Goal: Communication & Community: Share content

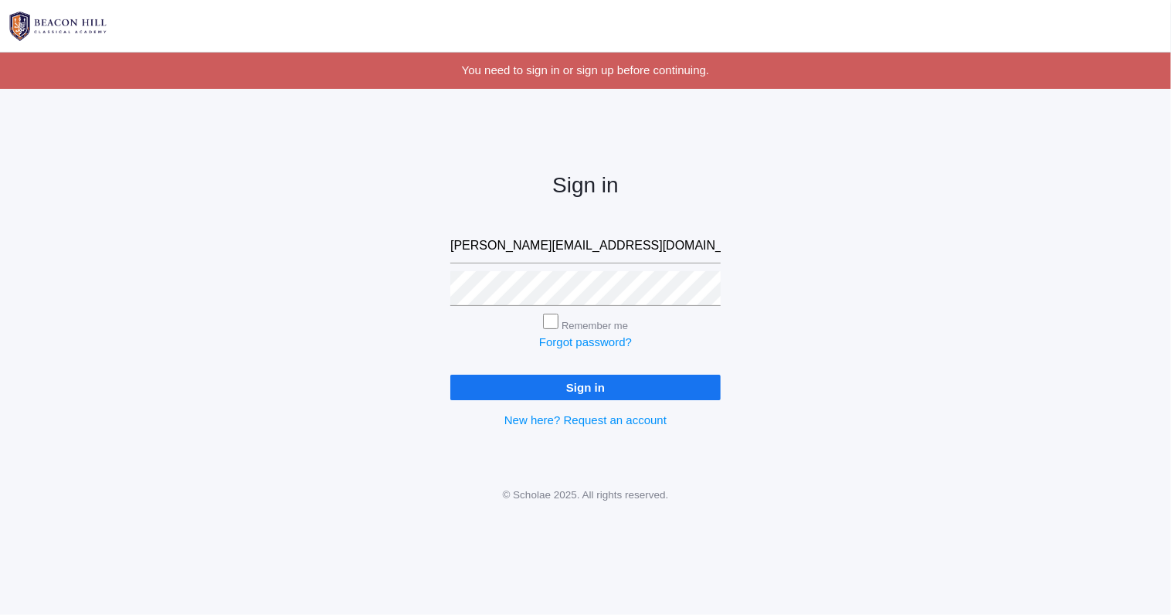
type input "[PERSON_NAME][EMAIL_ADDRESS][DOMAIN_NAME]"
click at [612, 396] on input "Sign in" at bounding box center [585, 387] width 270 height 25
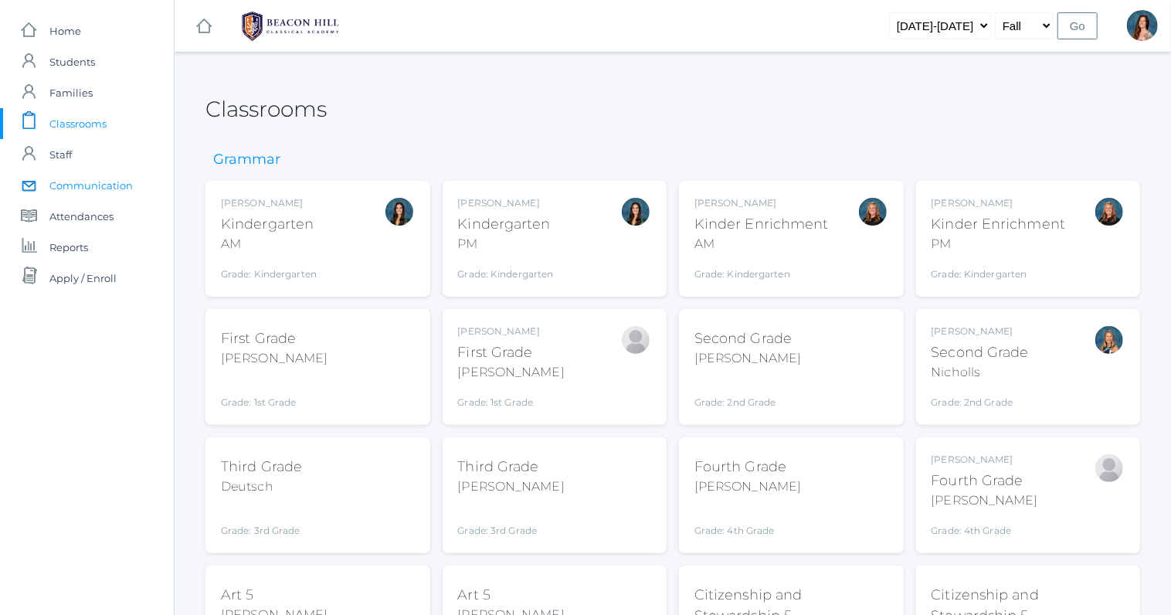
click at [96, 190] on span "Communication" at bounding box center [90, 185] width 83 height 31
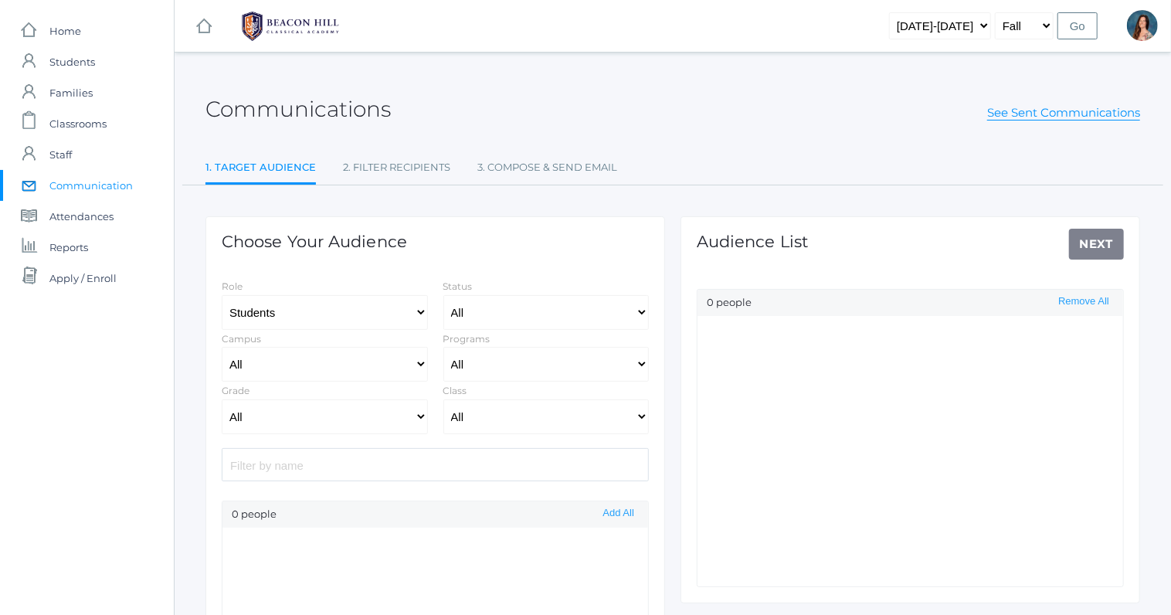
select select "Enrolled"
click at [443, 399] on select "All 01LA - First Grade Barber 01LA - First Grade Watson 02LA - Second Grade Bal…" at bounding box center [546, 416] width 206 height 35
select select "1967"
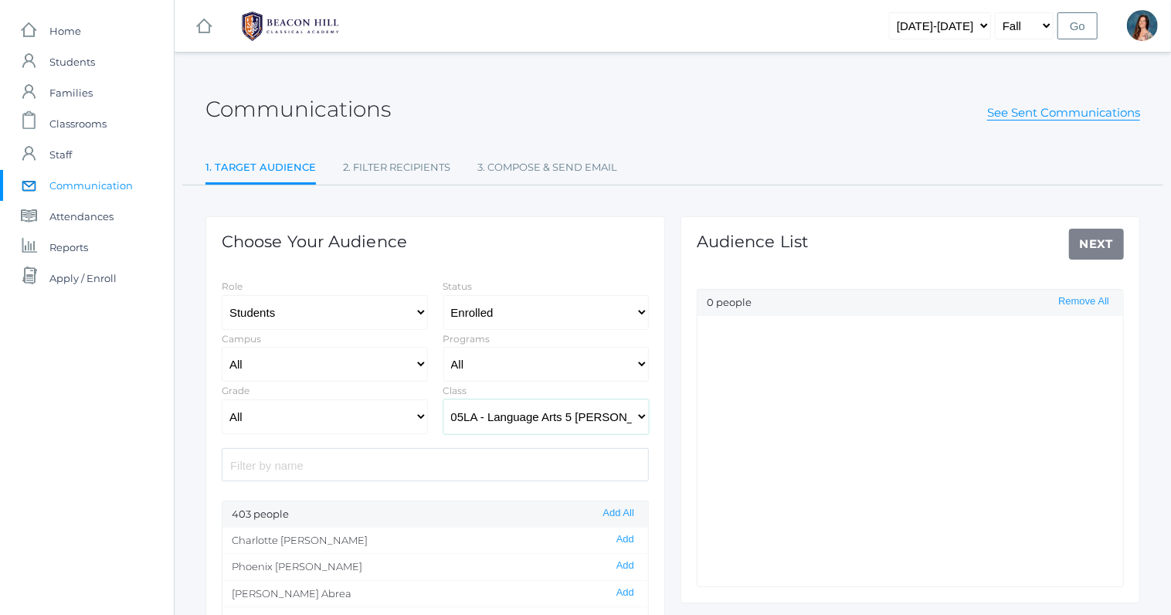
click option "05LA - Language Arts 5 Salazar" at bounding box center [0, 0] width 0 height 0
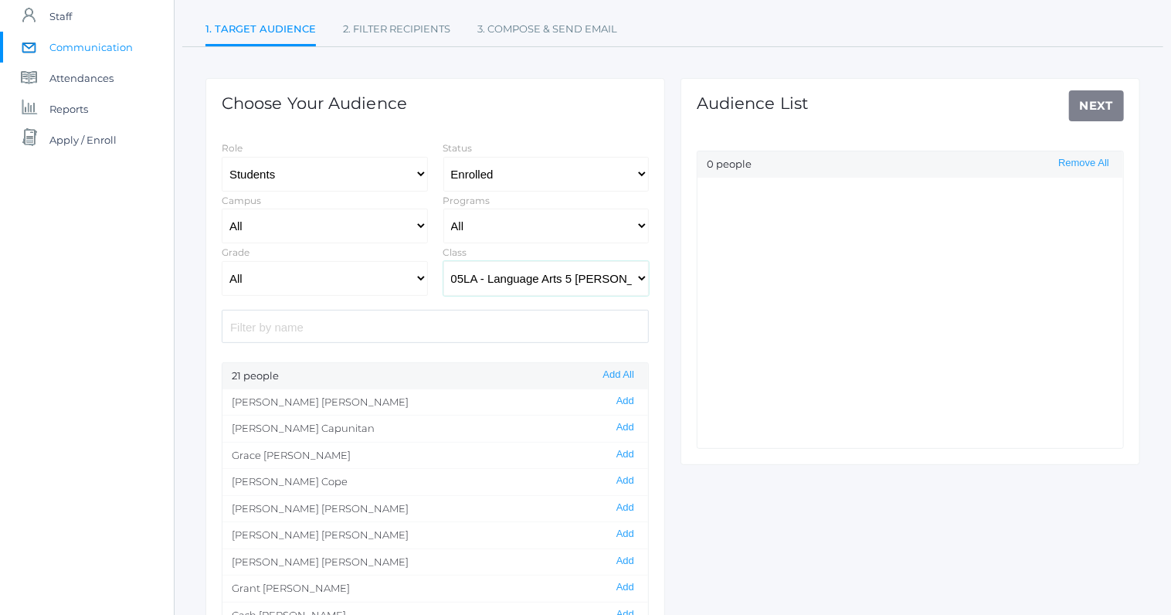
scroll to position [229, 0]
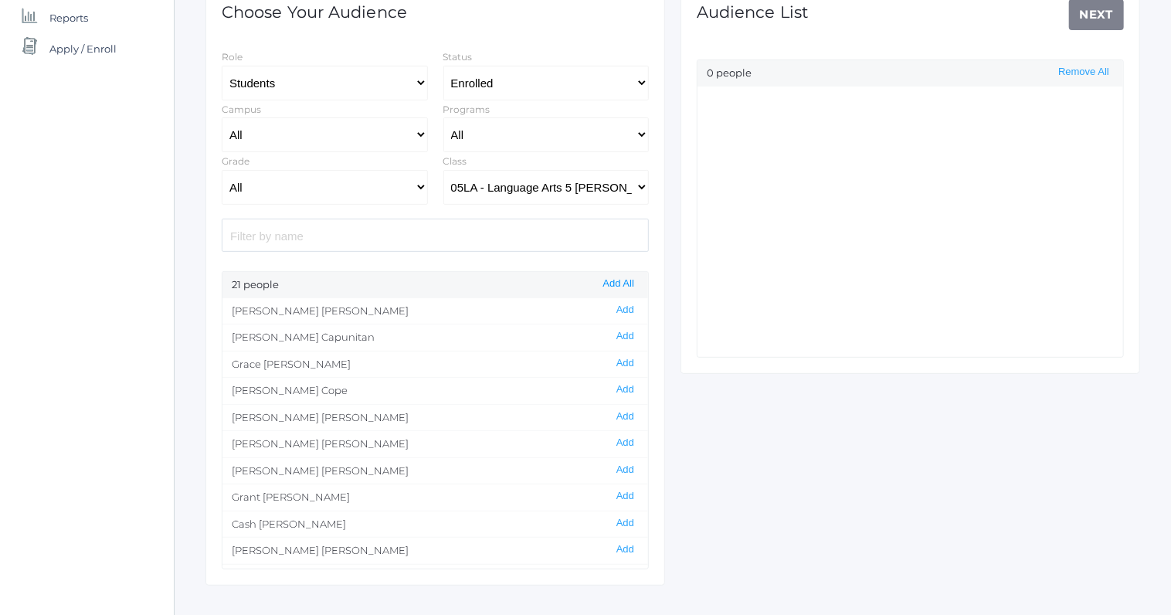
click at [620, 284] on button "Add All" at bounding box center [618, 283] width 40 height 13
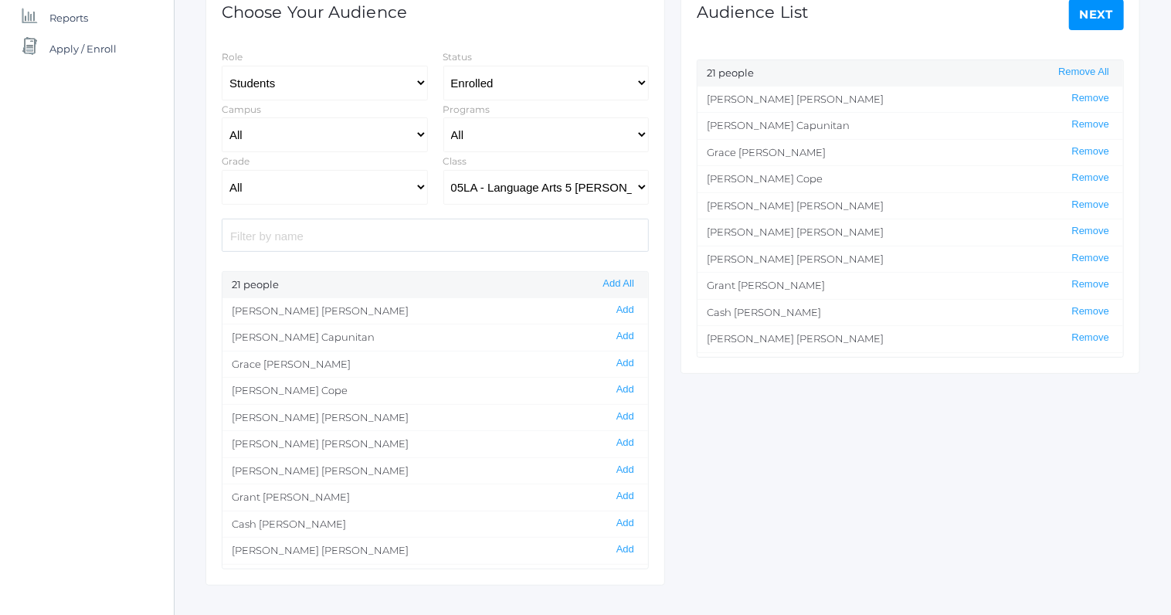
click at [1109, 10] on link "Next" at bounding box center [1097, 14] width 56 height 31
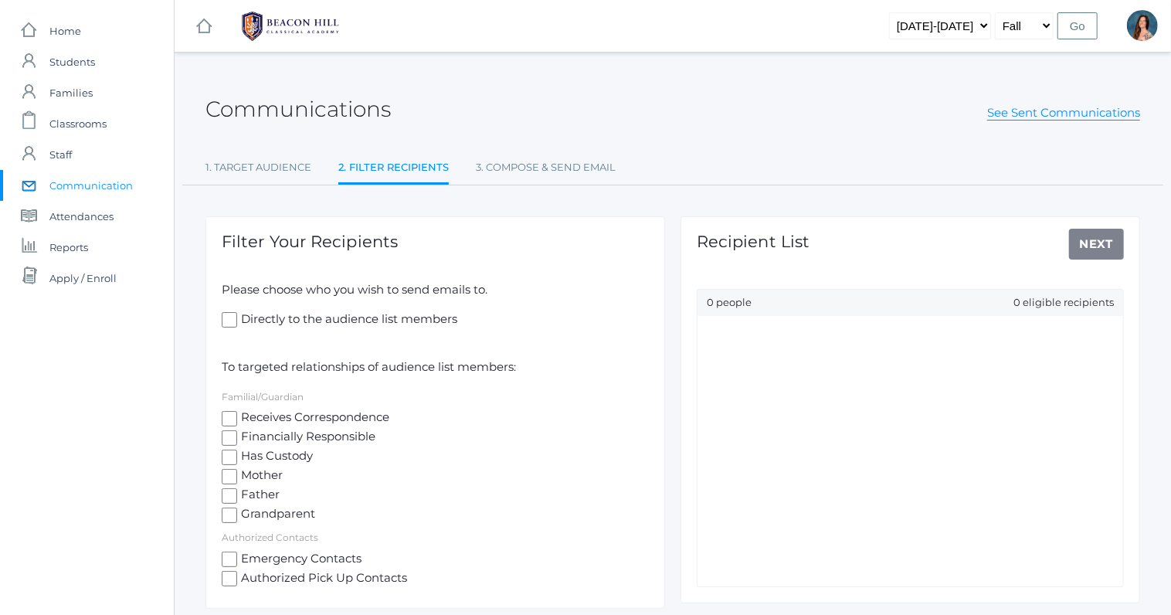
click at [234, 419] on input "Receives Correspondence" at bounding box center [229, 418] width 15 height 15
checkbox input "true"
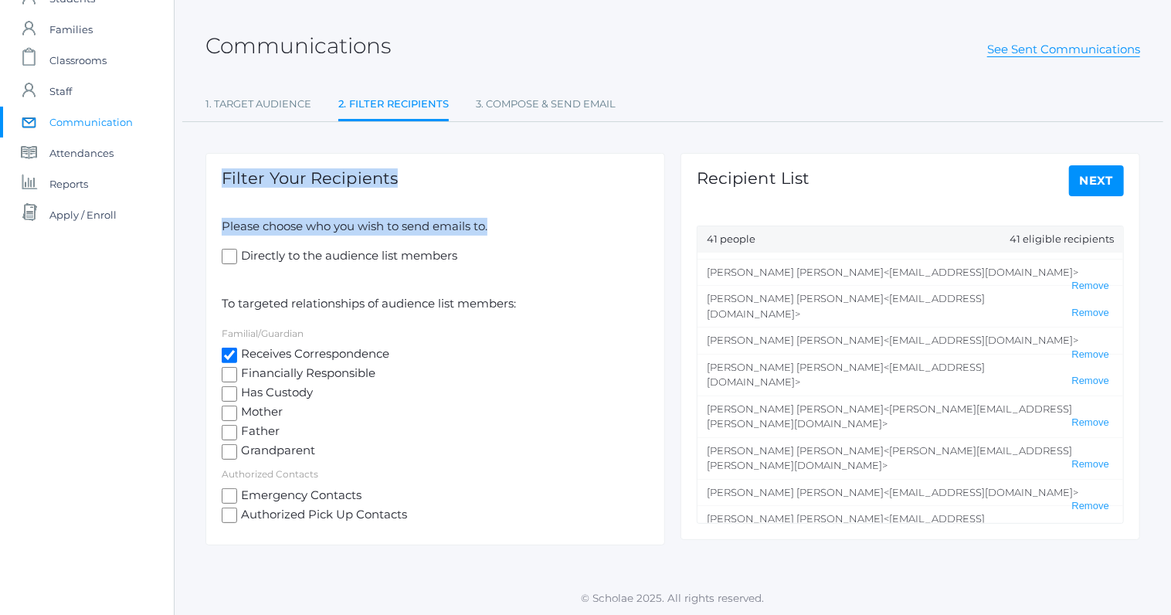
scroll to position [807, 0]
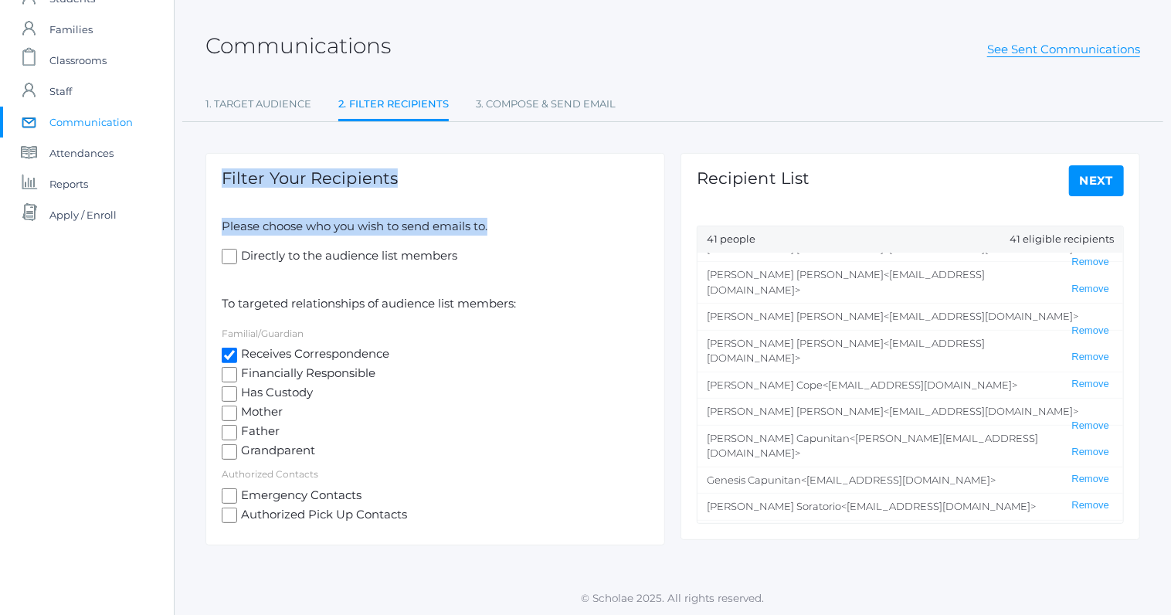
drag, startPoint x: 706, startPoint y: 262, endPoint x: 1059, endPoint y: 548, distance: 455.1
click at [1059, 523] on ul "Mikayla Shocks <mikaylaricks@yahoo.com> Remove ADRIAN SHOCKS <ASHOCKS16@apu.edu…" at bounding box center [909, 387] width 425 height 270
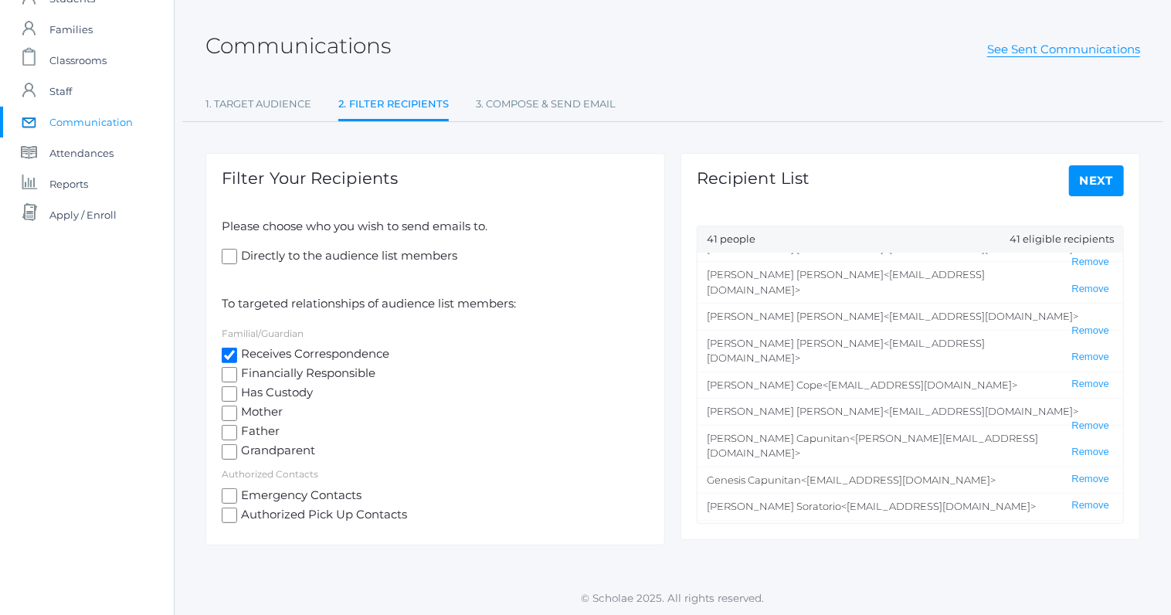
click at [1059, 549] on div "Communications See Sent Communications 1. Target Audience 2. Filter Recipients …" at bounding box center [673, 284] width 996 height 552
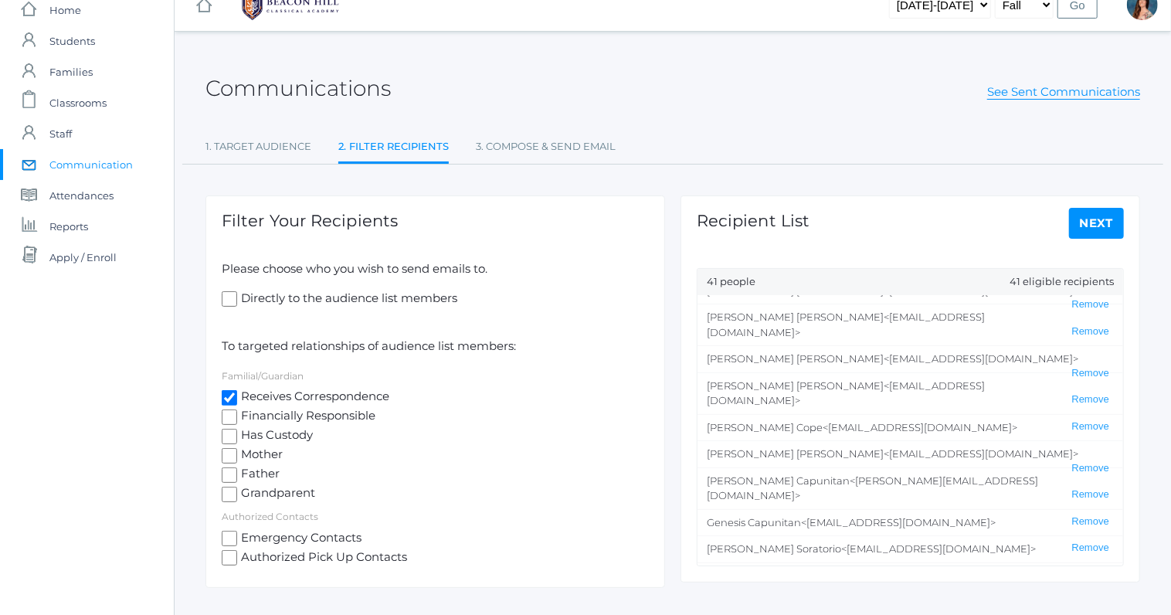
scroll to position [63, 0]
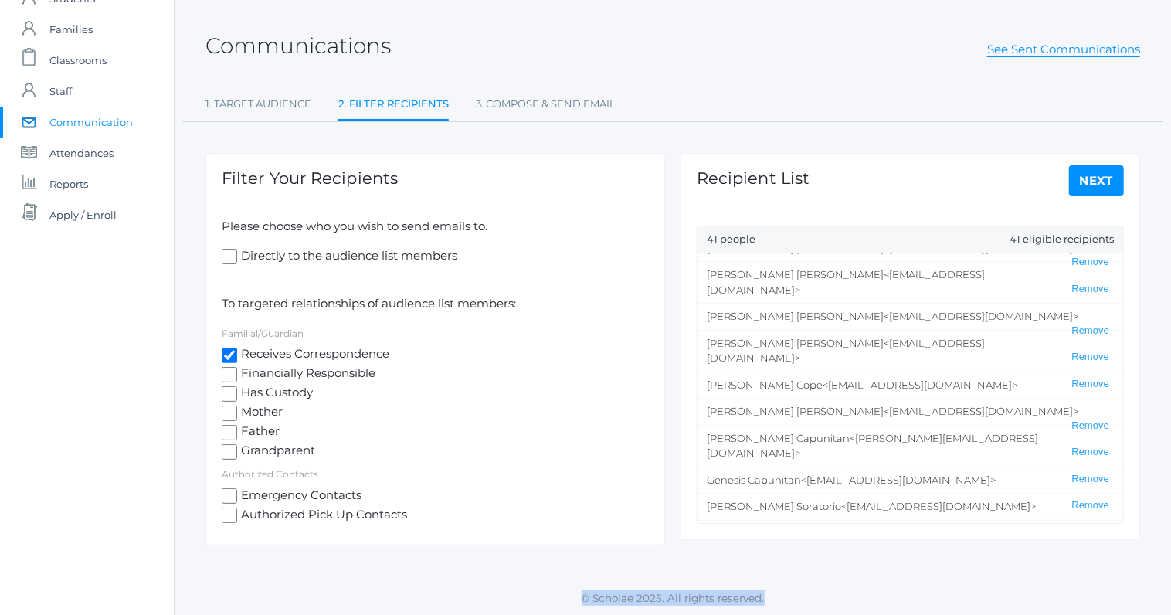
drag, startPoint x: 707, startPoint y: 326, endPoint x: 1094, endPoint y: 624, distance: 488.4
click at [1094, 523] on ul "Mikayla Shocks <mikaylaricks@yahoo.com> Remove ADRIAN SHOCKS <ASHOCKS16@apu.edu…" at bounding box center [909, 387] width 425 height 270
click at [769, 583] on footer "© Scholae 2025. All rights reserved." at bounding box center [673, 598] width 996 height 36
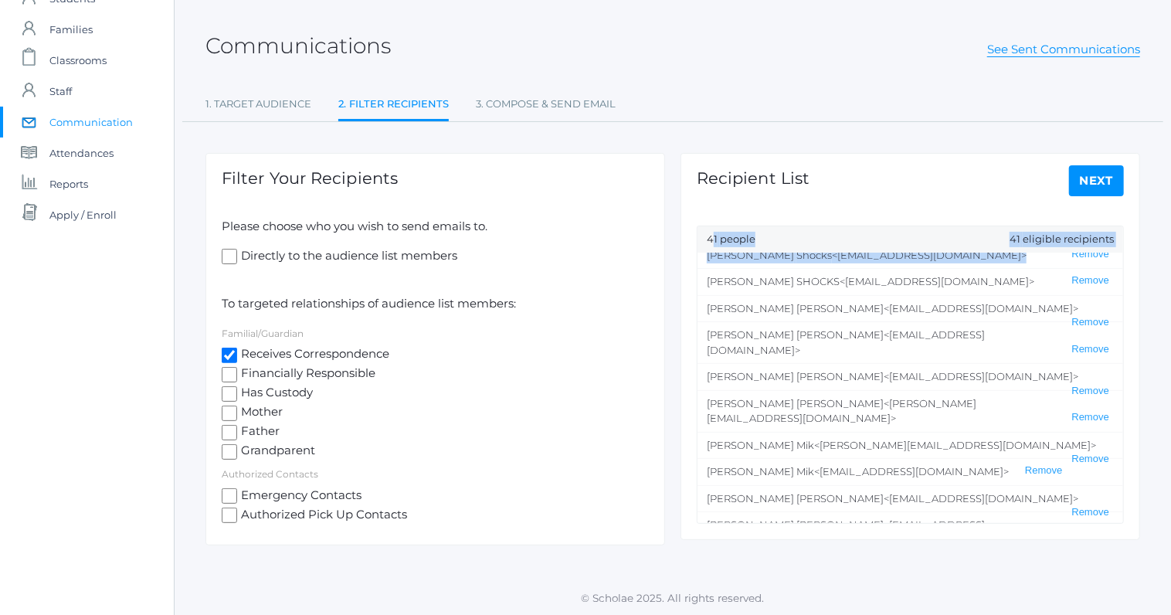
scroll to position [0, 0]
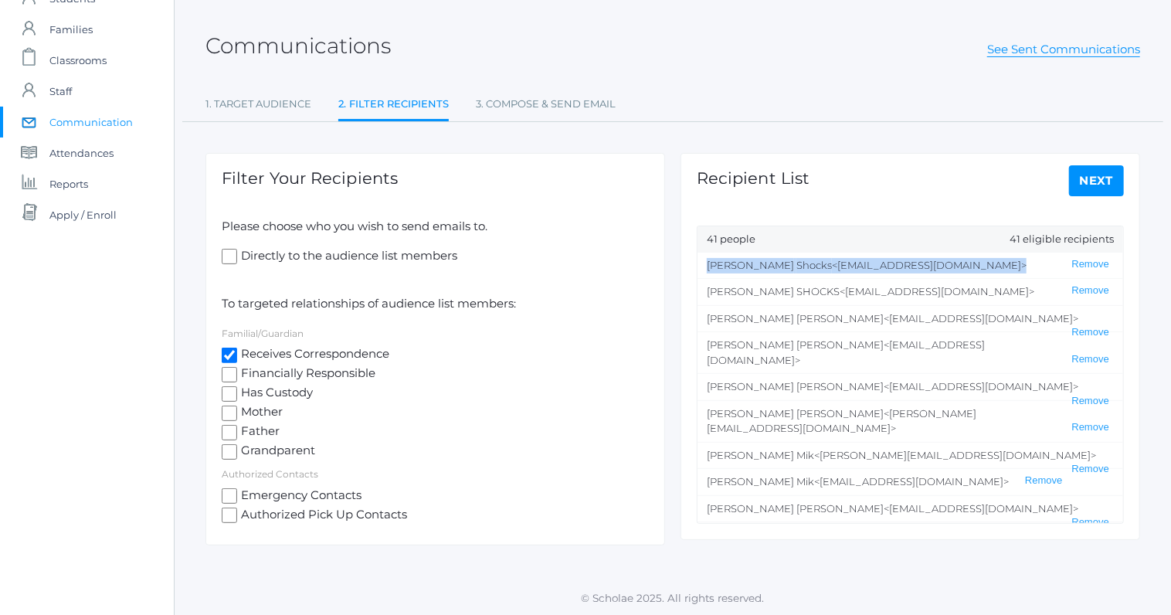
drag, startPoint x: 966, startPoint y: 509, endPoint x: 708, endPoint y: 252, distance: 364.2
click at [708, 252] on ul "Mikayla Shocks <mikaylaricks@yahoo.com> Remove ADRIAN SHOCKS <ASHOCKS16@apu.edu…" at bounding box center [909, 387] width 425 height 270
copy li "Mikayla Shocks <mikaylaricks@yahoo.com>"
